Goal: Transaction & Acquisition: Purchase product/service

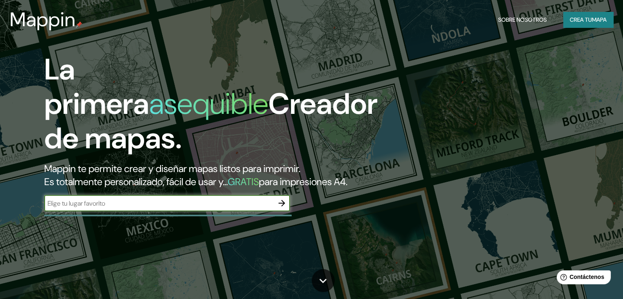
click at [113, 210] on div "​" at bounding box center [167, 203] width 246 height 16
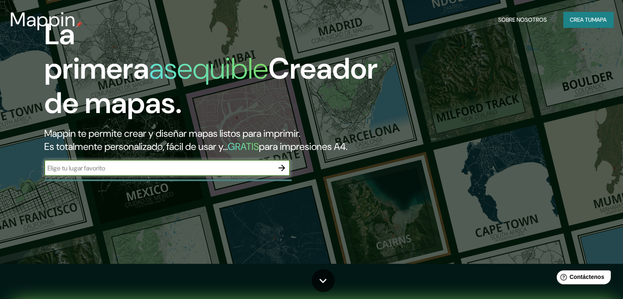
scroll to position [41, 0]
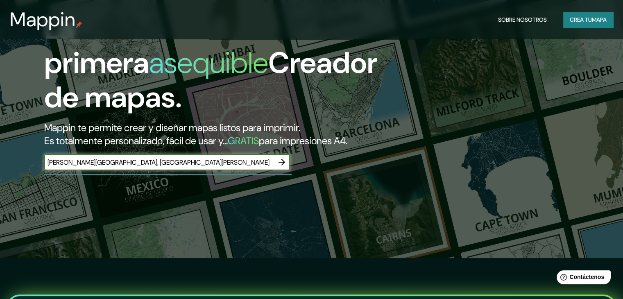
type input "costa rica, san jose"
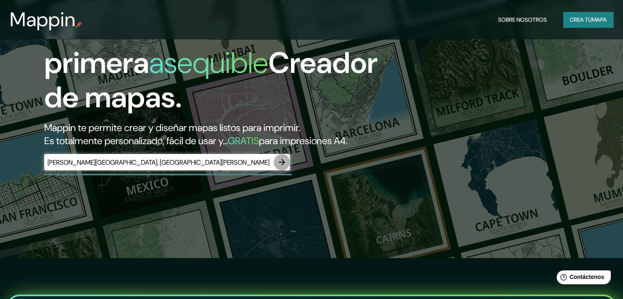
click at [279, 169] on button "button" at bounding box center [282, 162] width 16 height 16
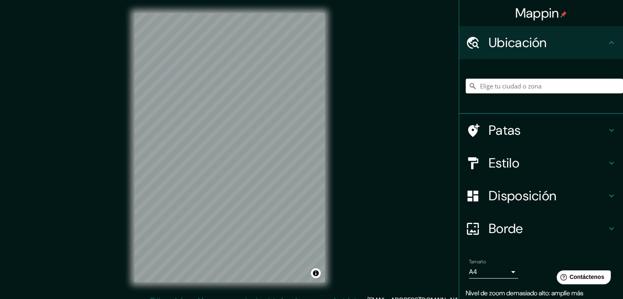
click at [116, 164] on div "Mappin Ubicación Patas Estilo Disposición Borde Elige un borde. Consejo : puede…" at bounding box center [311, 154] width 623 height 308
click at [496, 88] on input "Elige tu ciudad o zona" at bounding box center [544, 86] width 157 height 15
click at [524, 84] on input "Costa Rica" at bounding box center [544, 86] width 157 height 15
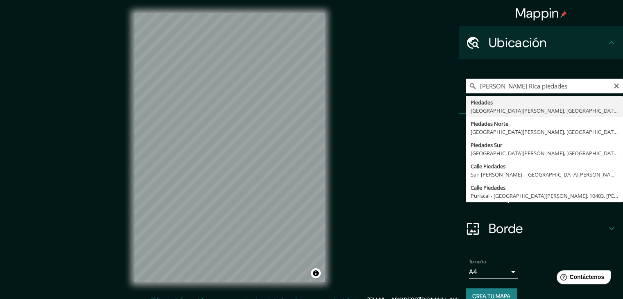
type input "Piedades, Santa Ana, Provincia de San José, Costa Rica"
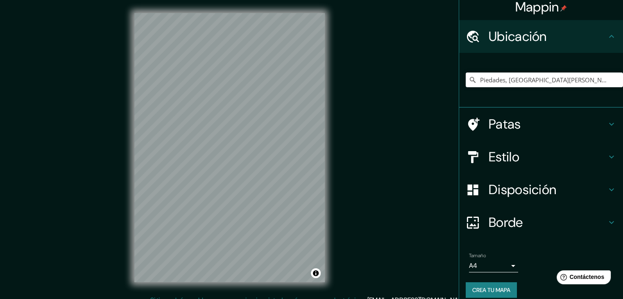
scroll to position [14, 0]
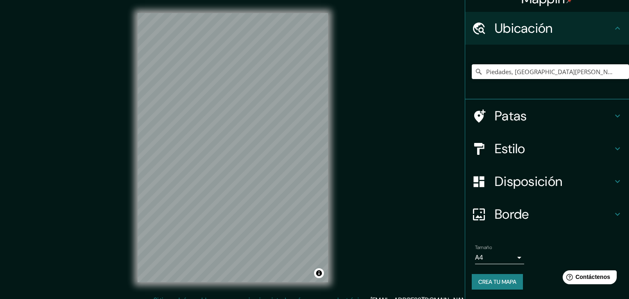
click at [498, 254] on body "Mappin Ubicación Piedades, Santa Ana, Provincia de San José, Costa Rica Patas E…" at bounding box center [314, 149] width 629 height 299
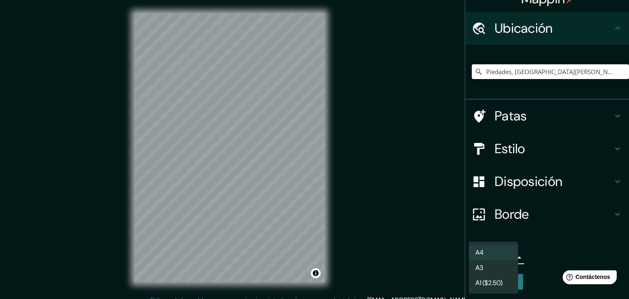
click at [529, 257] on div at bounding box center [314, 149] width 629 height 299
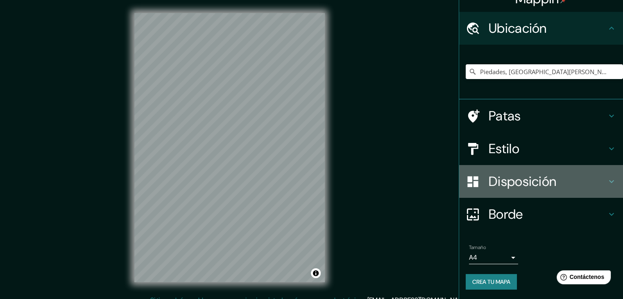
click at [506, 183] on font "Disposición" at bounding box center [523, 181] width 68 height 17
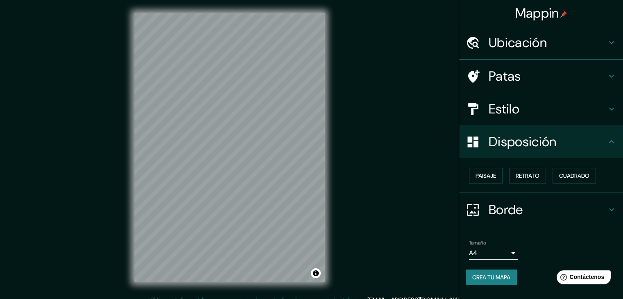
scroll to position [0, 0]
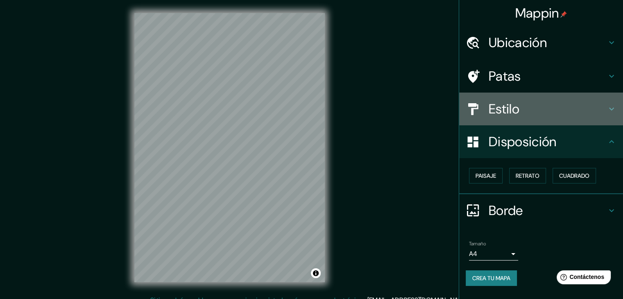
click at [542, 116] on h4 "Estilo" at bounding box center [548, 109] width 118 height 16
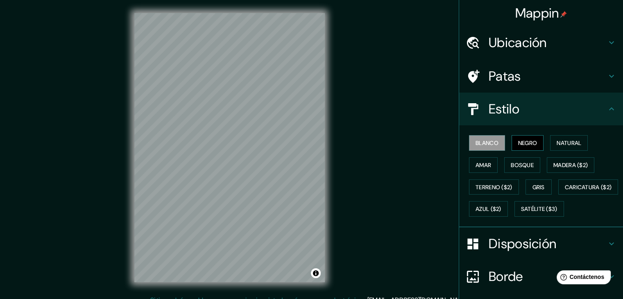
click at [528, 138] on font "Negro" at bounding box center [527, 143] width 19 height 11
click at [479, 141] on font "Blanco" at bounding box center [487, 142] width 23 height 7
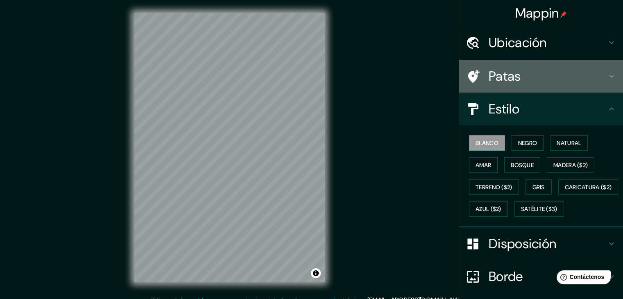
click at [553, 81] on h4 "Patas" at bounding box center [548, 76] width 118 height 16
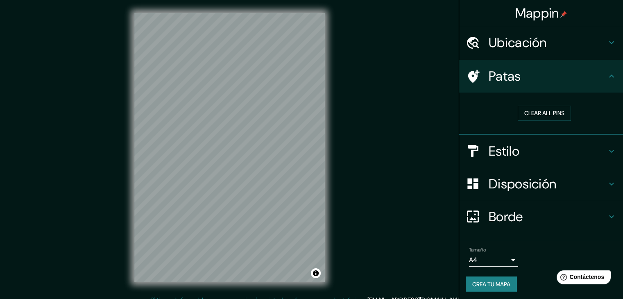
click at [556, 78] on h4 "Patas" at bounding box center [548, 76] width 118 height 16
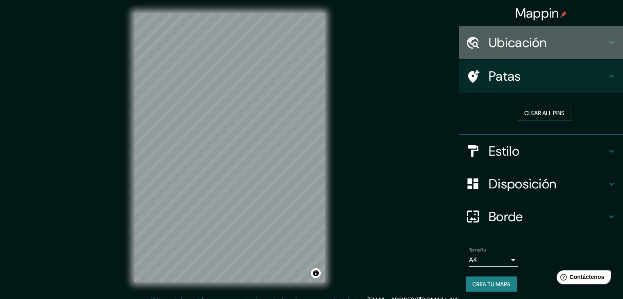
click at [571, 35] on h4 "Ubicación" at bounding box center [548, 42] width 118 height 16
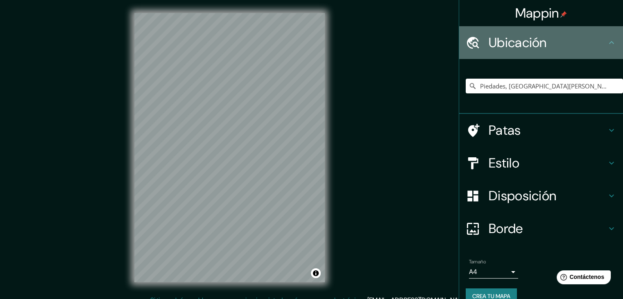
click at [571, 36] on h4 "Ubicación" at bounding box center [548, 42] width 118 height 16
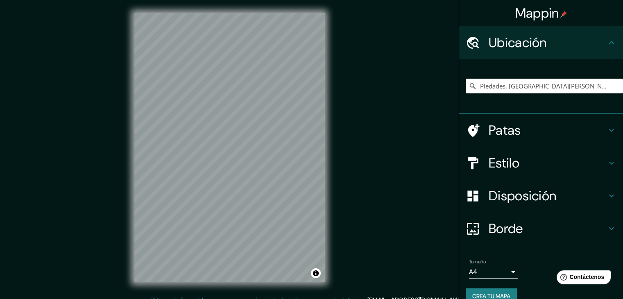
click at [536, 283] on div "Tamaño A4 single Crea tu mapa" at bounding box center [541, 283] width 151 height 55
click at [503, 292] on font "Crea tu mapa" at bounding box center [491, 295] width 38 height 7
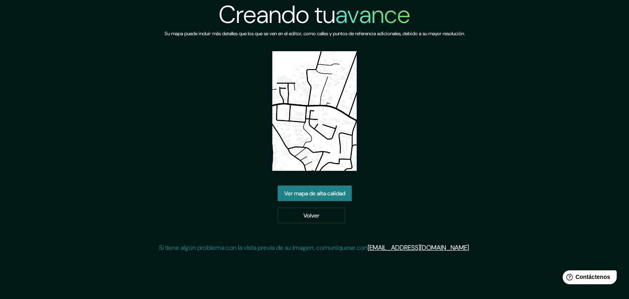
click at [327, 199] on link "Ver mapa de alta calidad" at bounding box center [315, 194] width 74 height 16
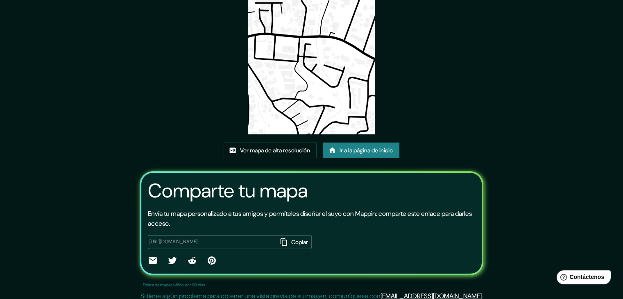
scroll to position [82, 0]
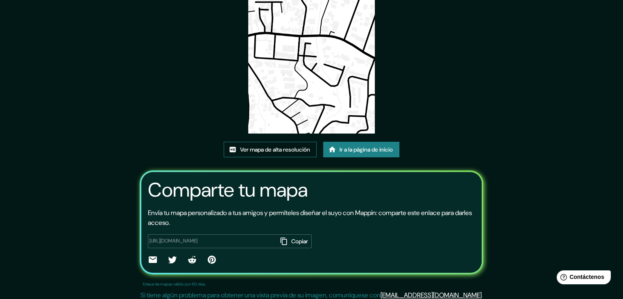
click at [281, 149] on font "Ver mapa de alta resolución" at bounding box center [275, 149] width 70 height 7
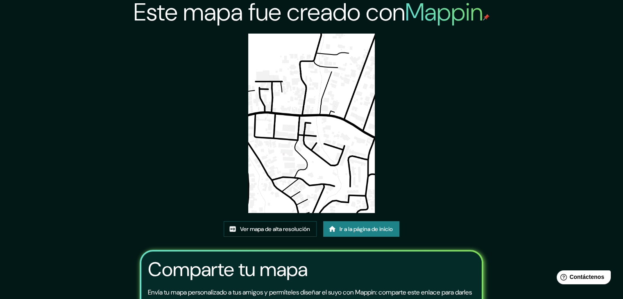
scroll to position [0, 0]
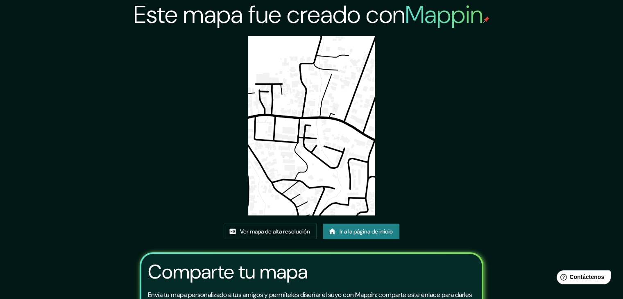
click at [372, 229] on font "Ir a la página de inicio" at bounding box center [366, 231] width 53 height 7
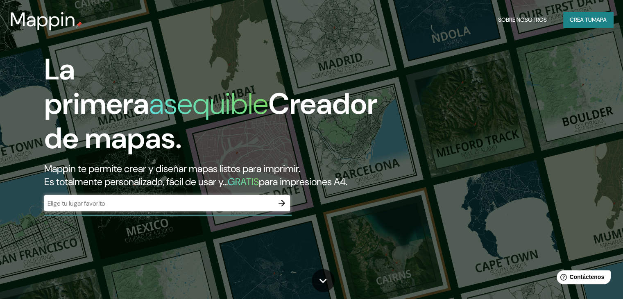
click at [258, 211] on div "​" at bounding box center [167, 203] width 246 height 16
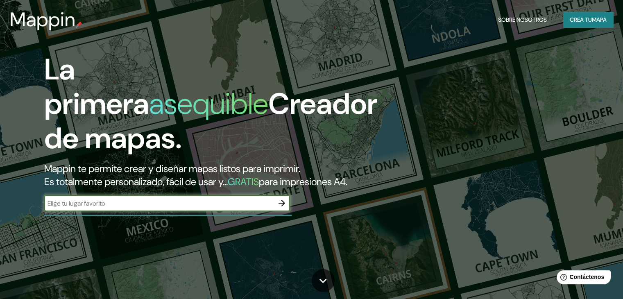
click at [283, 206] on icon "button" at bounding box center [282, 203] width 7 height 7
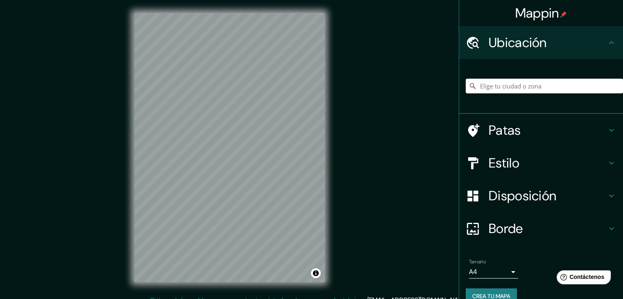
click at [508, 90] on input "Elige tu ciudad o zona" at bounding box center [544, 86] width 157 height 15
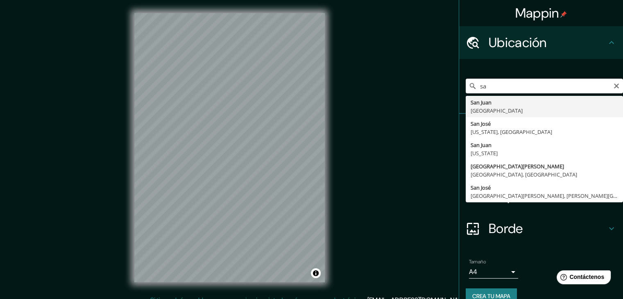
type input "s"
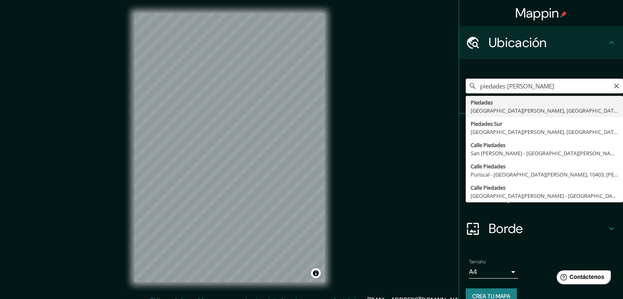
type input "Piedades, Santa Ana, Provincia de San José, Costa Rica"
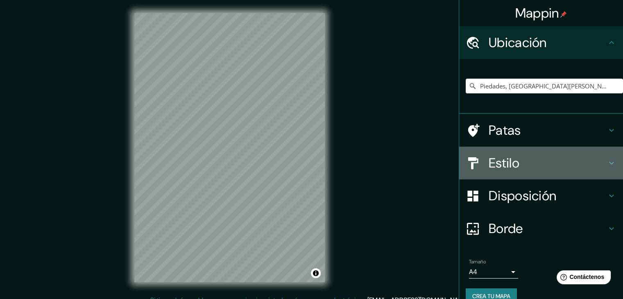
click at [550, 163] on h4 "Estilo" at bounding box center [548, 163] width 118 height 16
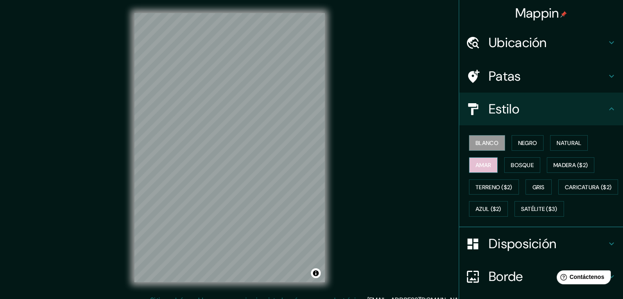
click at [484, 166] on font "Amar" at bounding box center [484, 164] width 16 height 7
click at [511, 163] on font "Bosque" at bounding box center [522, 164] width 23 height 7
click at [511, 132] on div "Blanco Negro Natural Amar Bosque Madera ($2) Terreno ($2) Gris Caricatura ($2) …" at bounding box center [544, 176] width 157 height 88
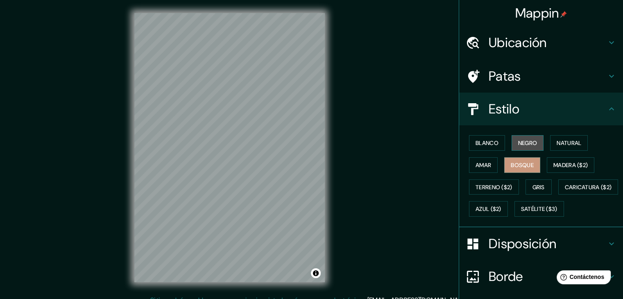
click at [512, 138] on button "Negro" at bounding box center [528, 143] width 32 height 16
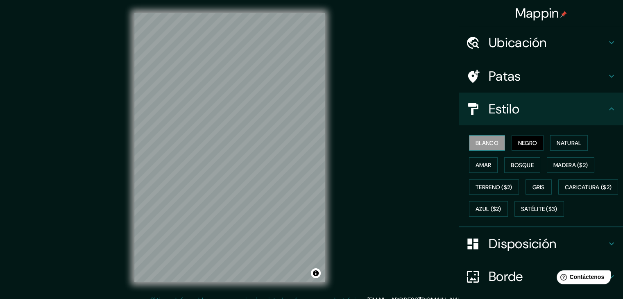
click at [490, 143] on font "Blanco" at bounding box center [487, 142] width 23 height 7
click at [571, 138] on font "Natural" at bounding box center [569, 143] width 25 height 11
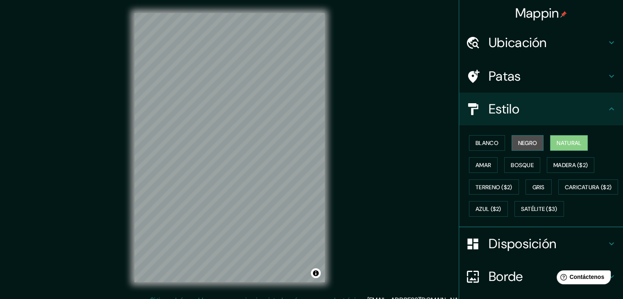
click at [518, 141] on font "Negro" at bounding box center [527, 142] width 19 height 7
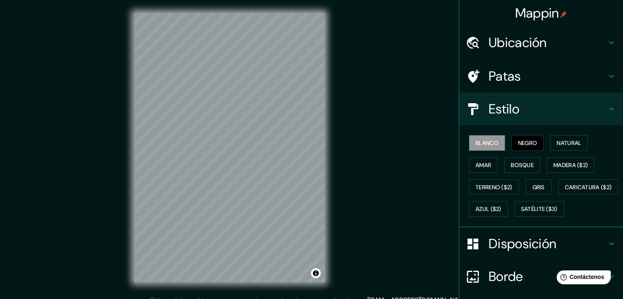
click at [489, 143] on font "Blanco" at bounding box center [487, 142] width 23 height 7
click at [537, 102] on h4 "Estilo" at bounding box center [548, 109] width 118 height 16
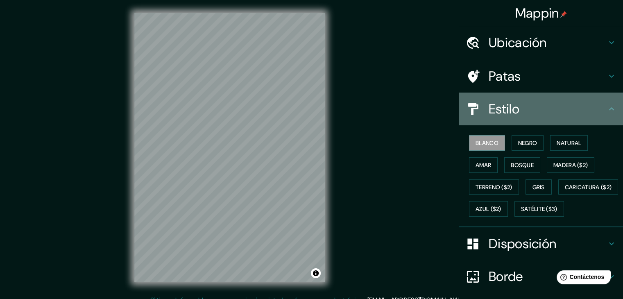
click at [607, 108] on icon at bounding box center [612, 109] width 10 height 10
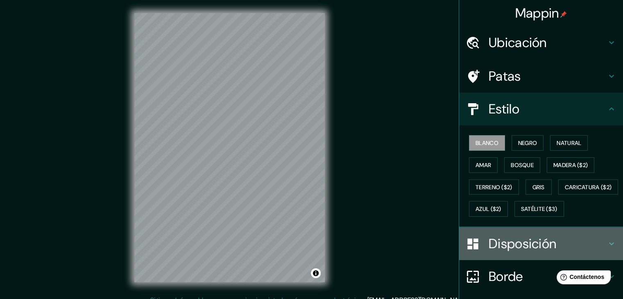
click at [534, 252] on font "Disposición" at bounding box center [523, 243] width 68 height 17
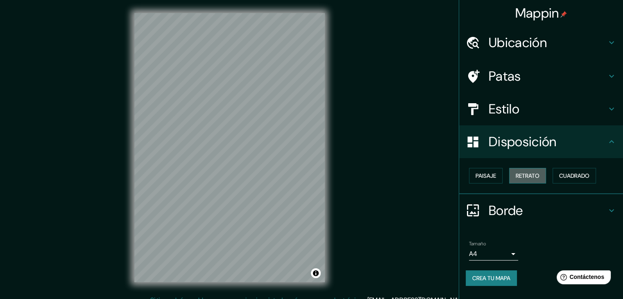
click at [530, 173] on font "Retrato" at bounding box center [528, 175] width 24 height 7
click at [577, 177] on font "Cuadrado" at bounding box center [574, 175] width 30 height 7
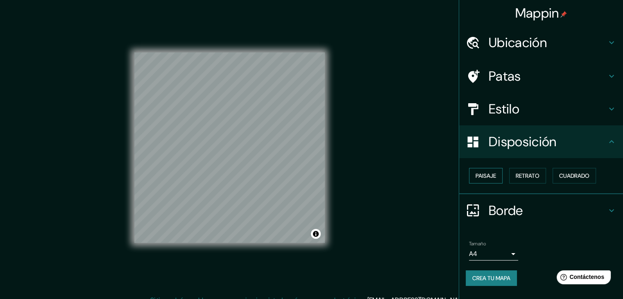
drag, startPoint x: 503, startPoint y: 169, endPoint x: 495, endPoint y: 172, distance: 8.7
click at [500, 169] on button "Paisaje" at bounding box center [486, 176] width 34 height 16
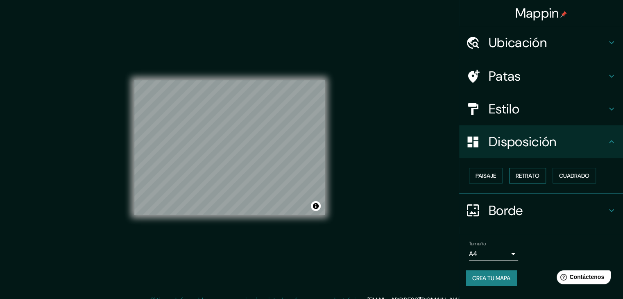
click at [526, 172] on font "Retrato" at bounding box center [528, 175] width 24 height 7
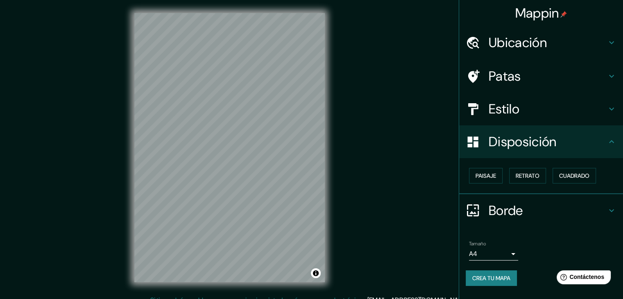
click at [510, 210] on font "Borde" at bounding box center [506, 210] width 34 height 17
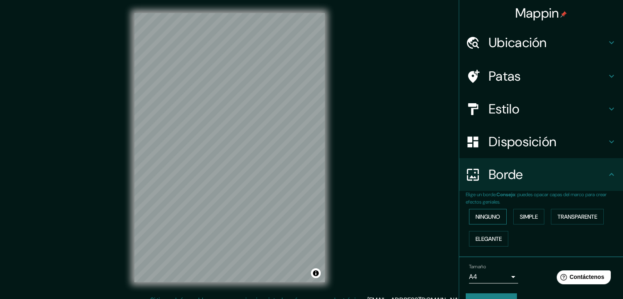
click at [490, 219] on font "Ninguno" at bounding box center [488, 216] width 25 height 7
click at [490, 236] on font "Elegante" at bounding box center [489, 238] width 26 height 7
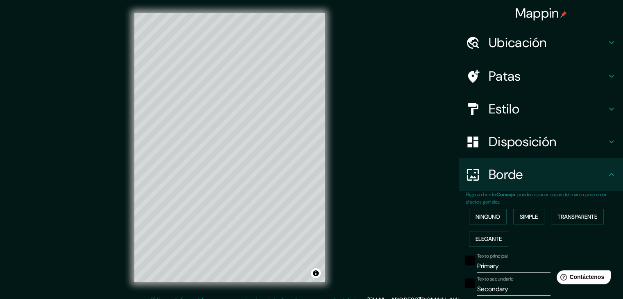
click at [528, 207] on div "Ninguno Simple Transparente Elegante" at bounding box center [544, 228] width 157 height 44
drag, startPoint x: 529, startPoint y: 212, endPoint x: 550, endPoint y: 212, distance: 20.9
click at [530, 213] on font "Simple" at bounding box center [529, 216] width 18 height 7
click at [563, 211] on font "Transparente" at bounding box center [577, 216] width 40 height 11
click at [495, 216] on font "Ninguno" at bounding box center [488, 216] width 25 height 7
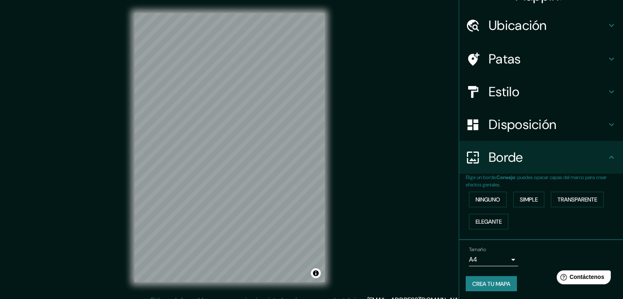
scroll to position [18, 0]
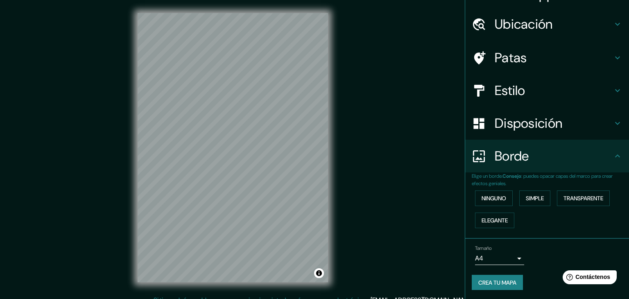
click at [487, 257] on body "Mappin Ubicación Piedades, Santa Ana, Provincia de San José, Costa Rica Patas E…" at bounding box center [314, 149] width 629 height 299
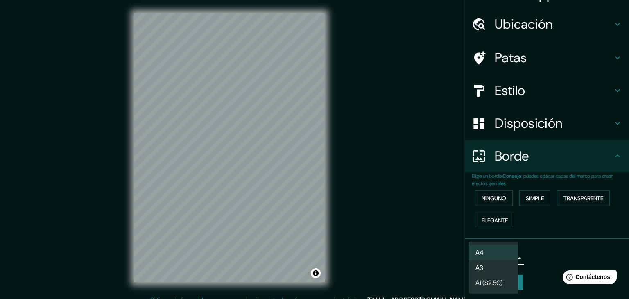
click at [514, 265] on li "A3" at bounding box center [493, 267] width 49 height 15
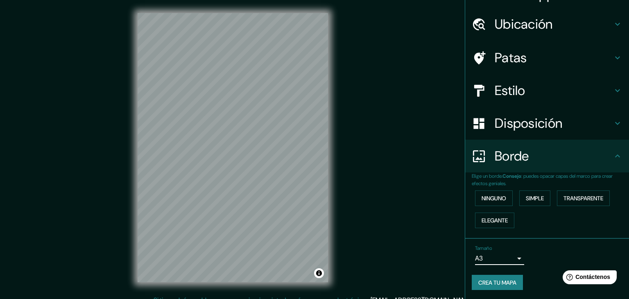
click at [504, 256] on body "Mappin Ubicación Piedades, Santa Ana, Provincia de San José, Costa Rica Patas E…" at bounding box center [314, 149] width 629 height 299
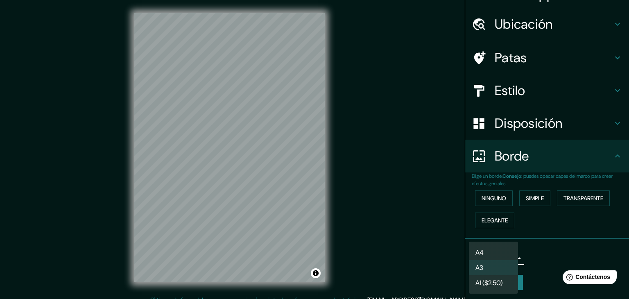
click at [503, 256] on li "A4" at bounding box center [493, 252] width 49 height 15
type input "single"
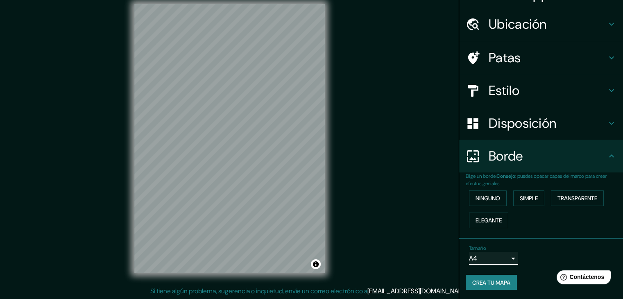
scroll to position [9, 0]
click at [483, 279] on font "Crea tu mapa" at bounding box center [491, 282] width 38 height 7
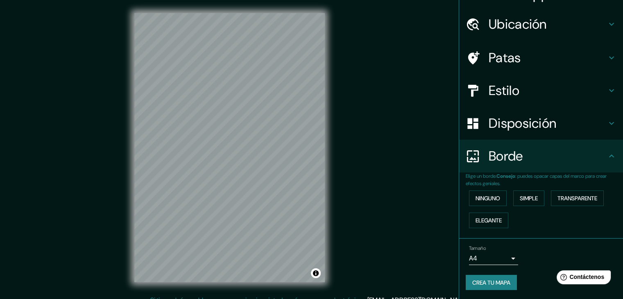
click at [482, 279] on font "Crea tu mapa" at bounding box center [491, 282] width 38 height 7
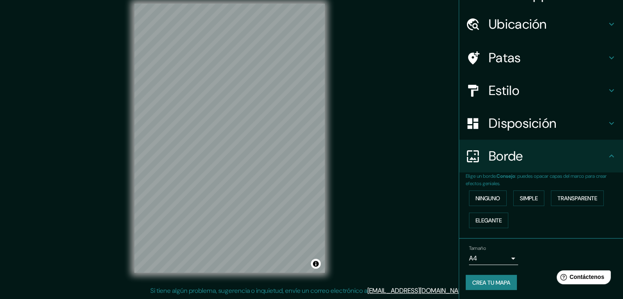
click at [501, 283] on font "Crea tu mapa" at bounding box center [491, 282] width 38 height 7
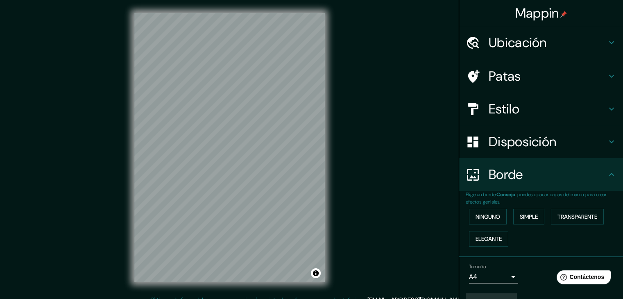
scroll to position [0, 0]
click at [560, 44] on h4 "Ubicación" at bounding box center [548, 42] width 118 height 16
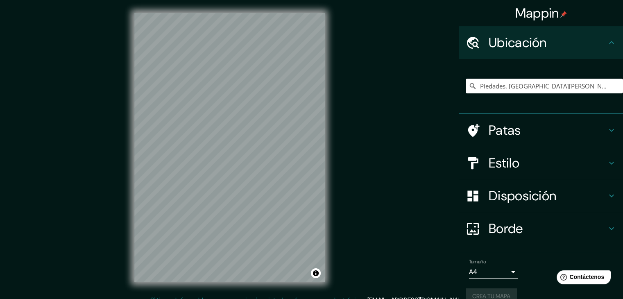
click at [563, 45] on h4 "Ubicación" at bounding box center [548, 42] width 118 height 16
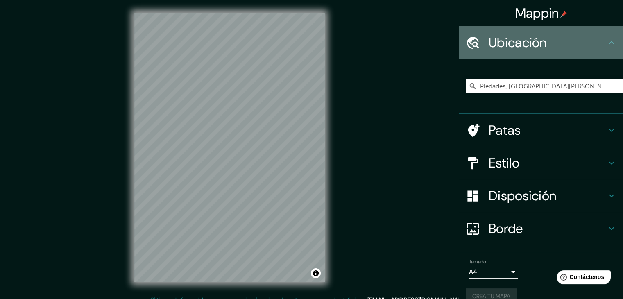
click at [609, 41] on icon at bounding box center [611, 42] width 5 height 3
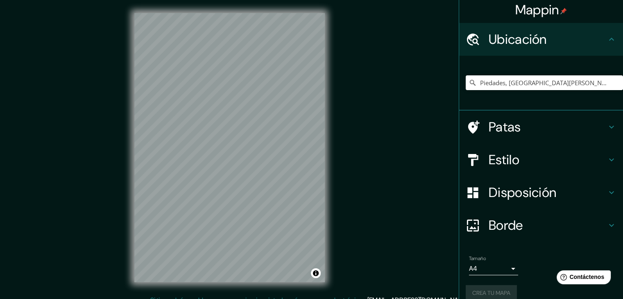
scroll to position [14, 0]
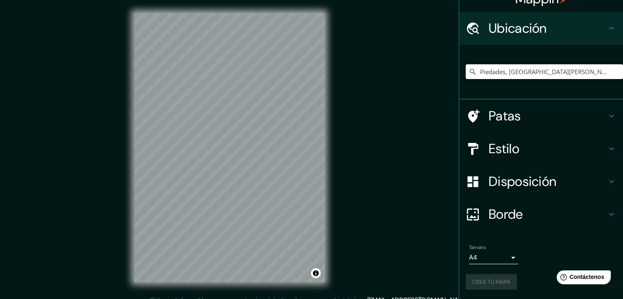
click at [506, 274] on div "Crea tu mapa" at bounding box center [541, 282] width 151 height 16
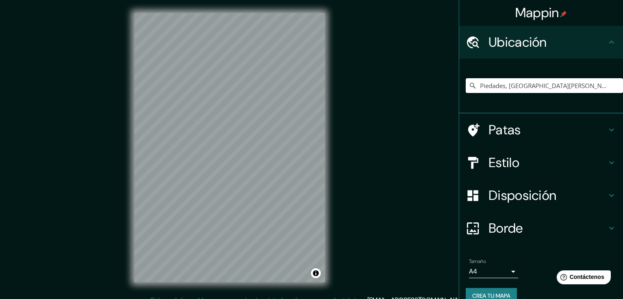
scroll to position [0, 0]
